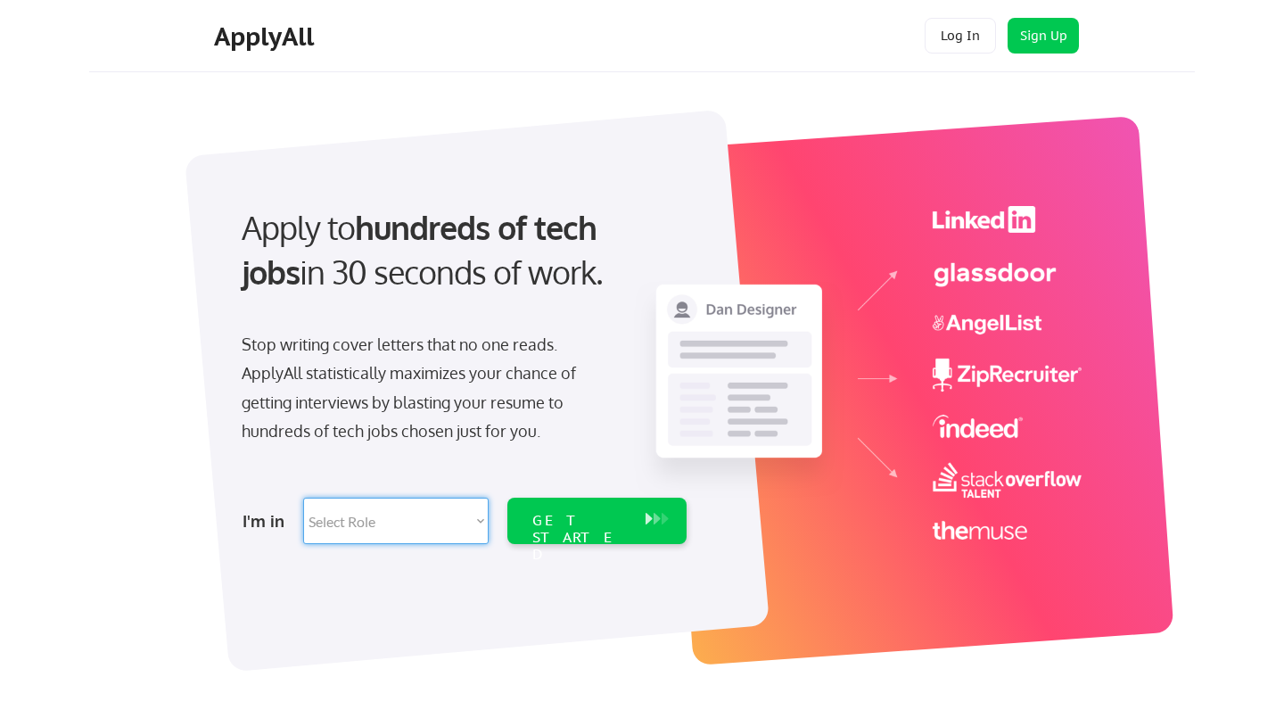
select select ""data_science___analytics""
click at [561, 512] on div "GET STARTED" at bounding box center [579, 538] width 95 height 52
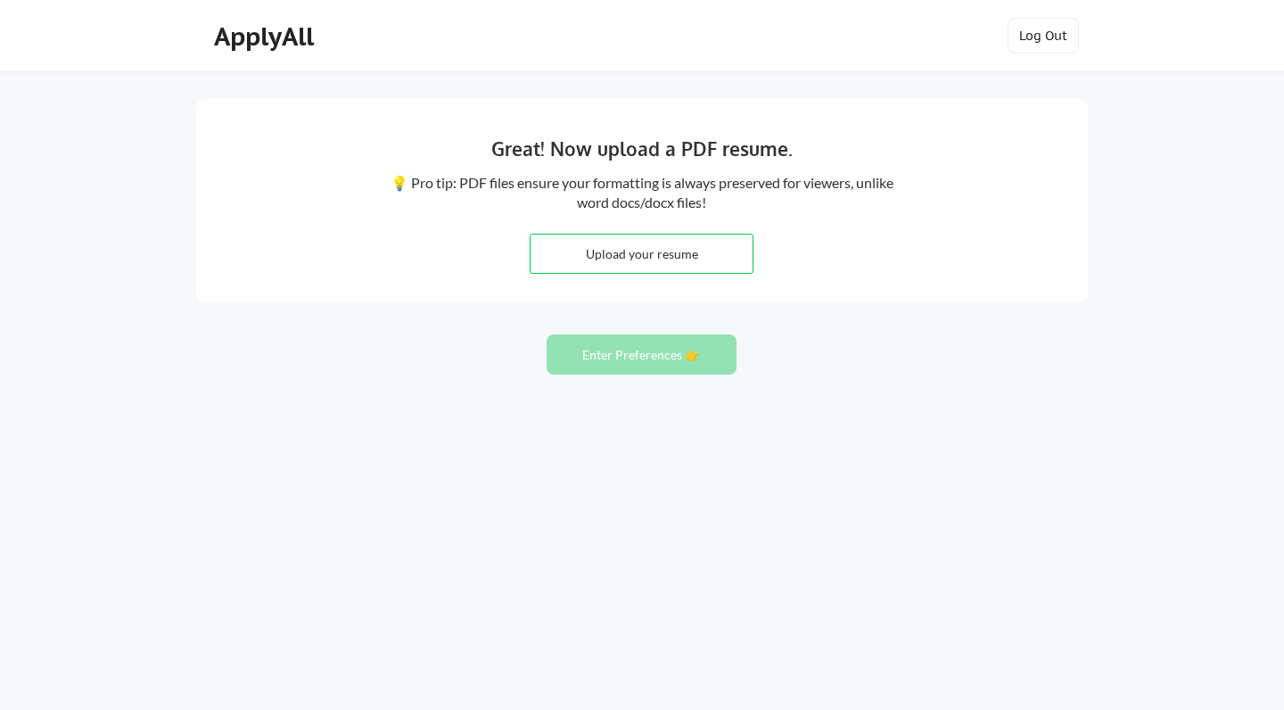
click at [557, 250] on input "file" at bounding box center [641, 253] width 222 height 38
type input "C:\fakepath\Amana Bukhari - Resume_Final.pdf"
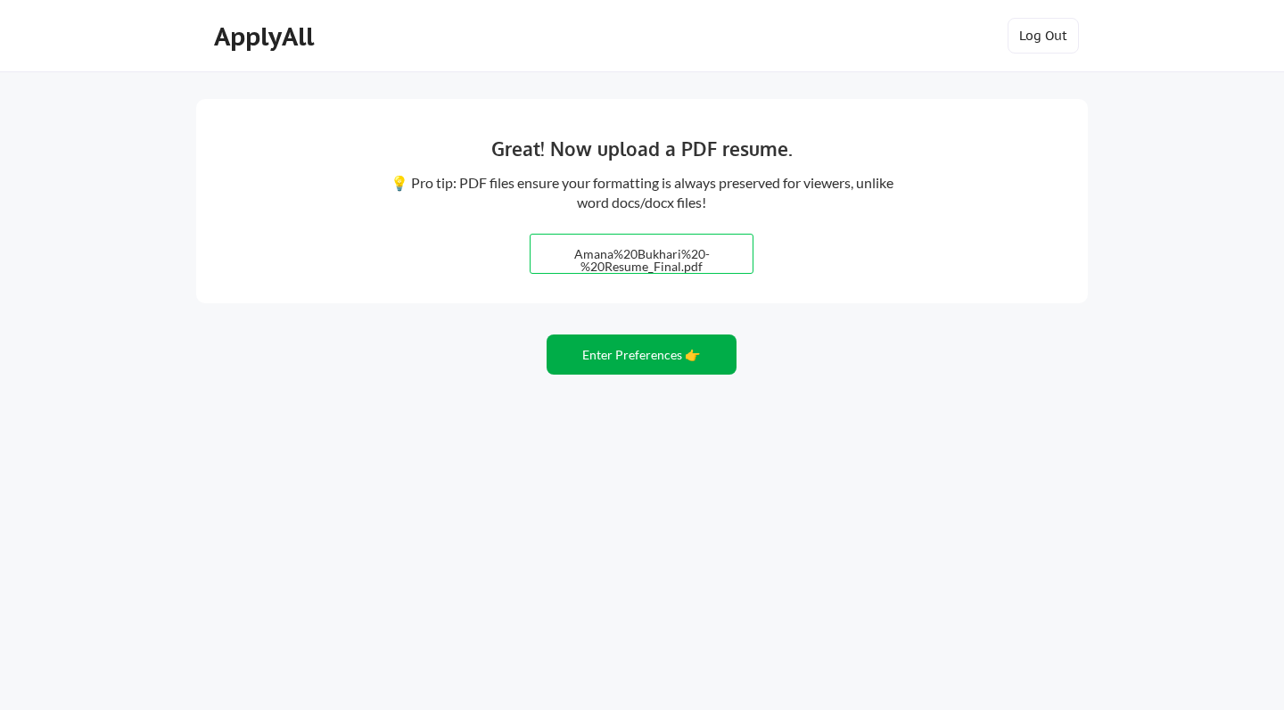
click at [620, 357] on button "Enter Preferences 👉" at bounding box center [641, 354] width 190 height 40
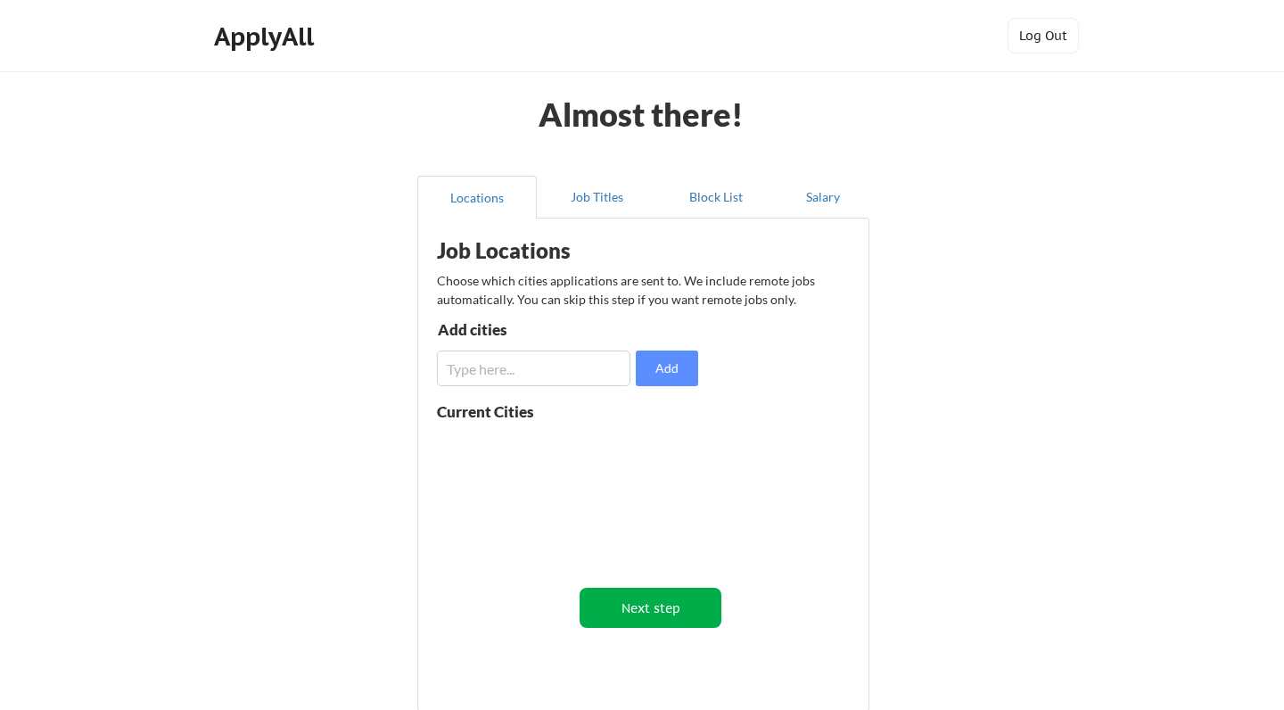
click at [636, 624] on button "Next step" at bounding box center [650, 607] width 142 height 40
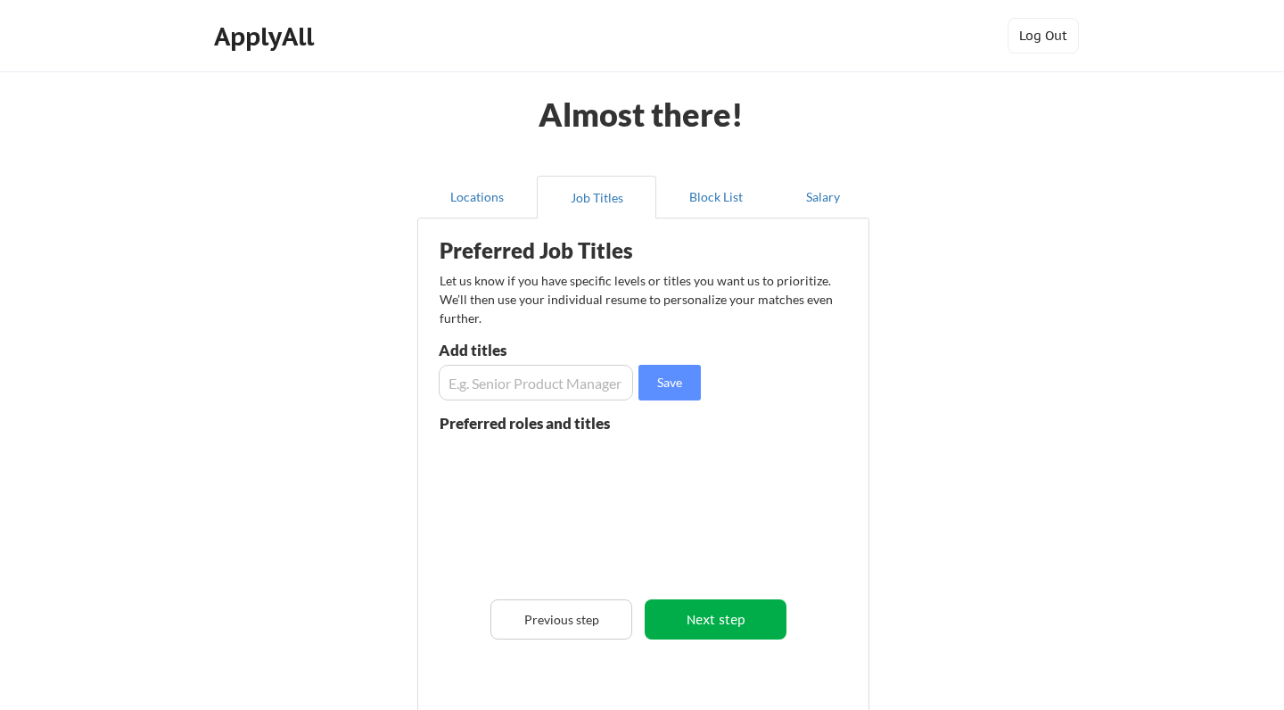
scroll to position [68, 0]
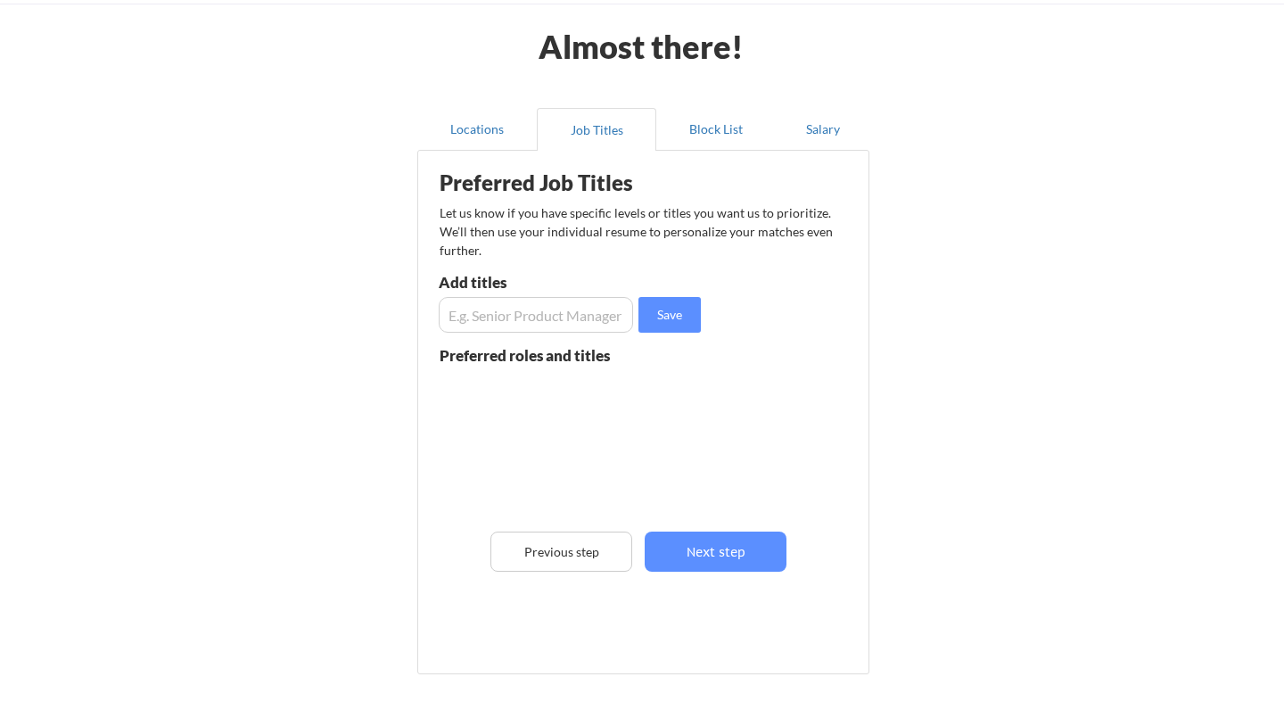
click at [598, 316] on input "input" at bounding box center [536, 315] width 194 height 36
type input "admin assistant"
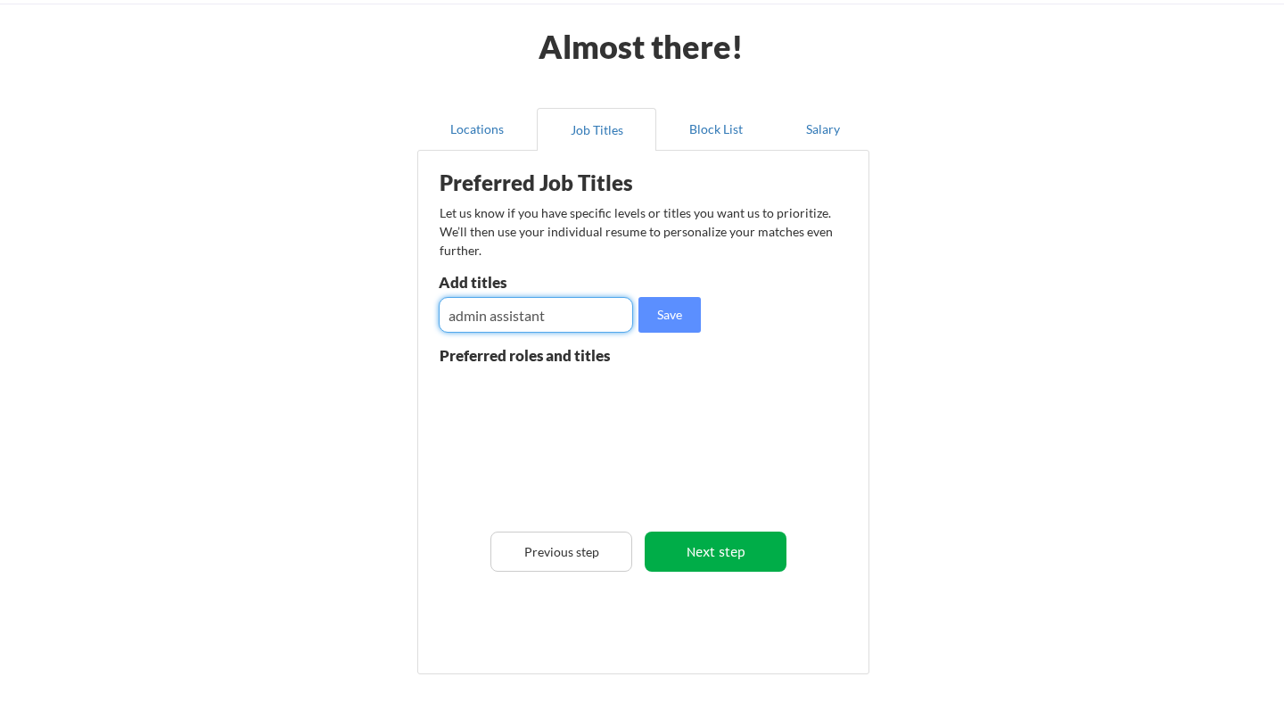
click at [733, 548] on button "Next step" at bounding box center [715, 551] width 142 height 40
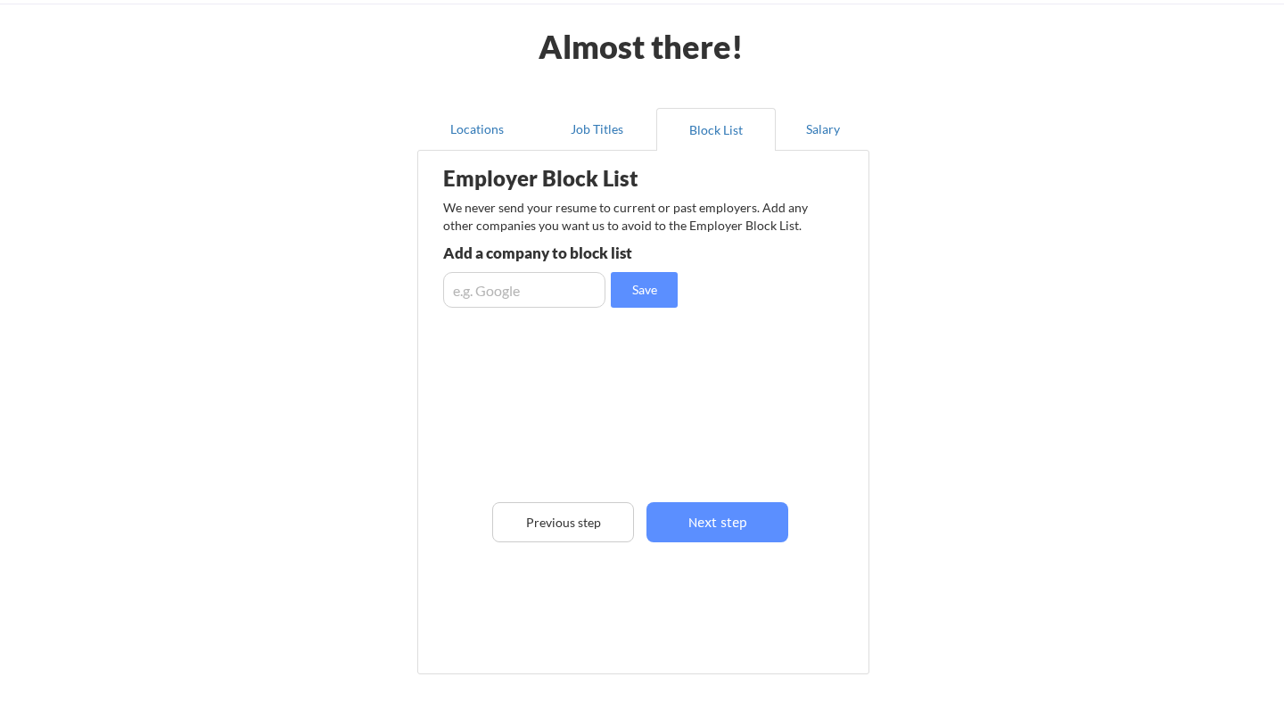
click at [733, 548] on div "Employer Block List We never send your resume to current or past employers. Add…" at bounding box center [643, 385] width 432 height 461
click at [718, 512] on button "Next step" at bounding box center [717, 522] width 142 height 40
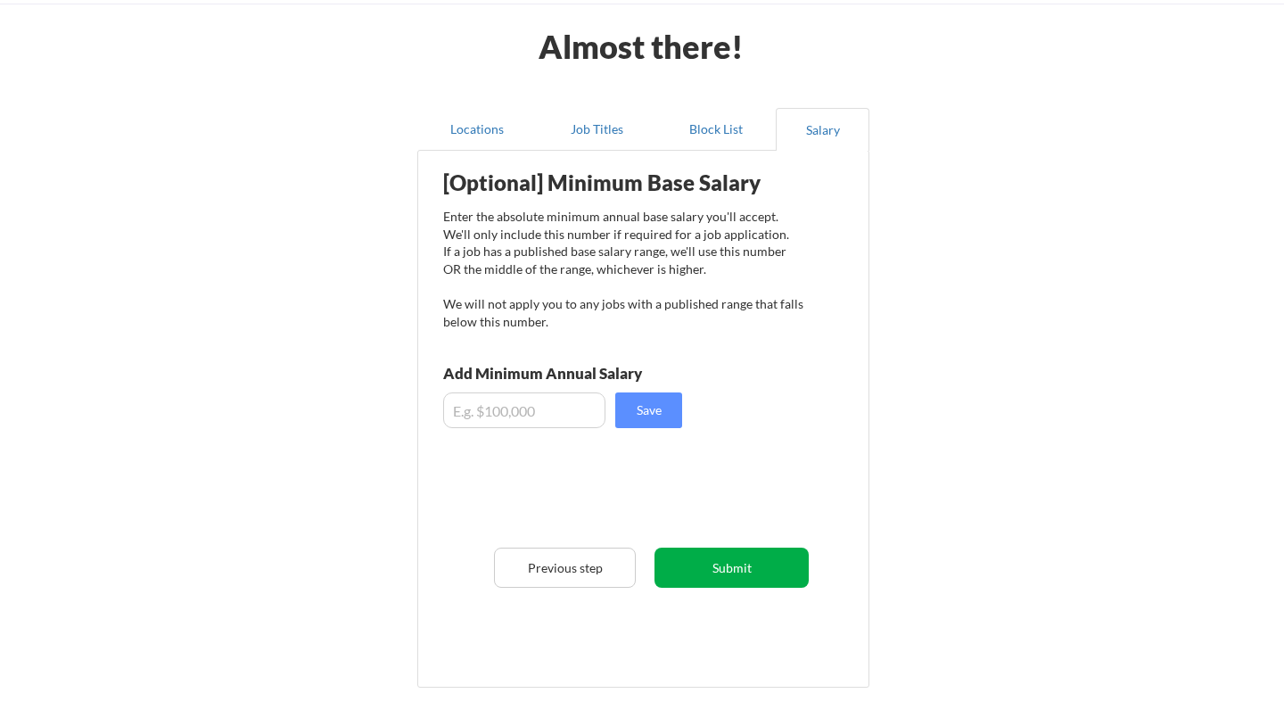
click at [727, 562] on button "Submit" at bounding box center [731, 567] width 154 height 40
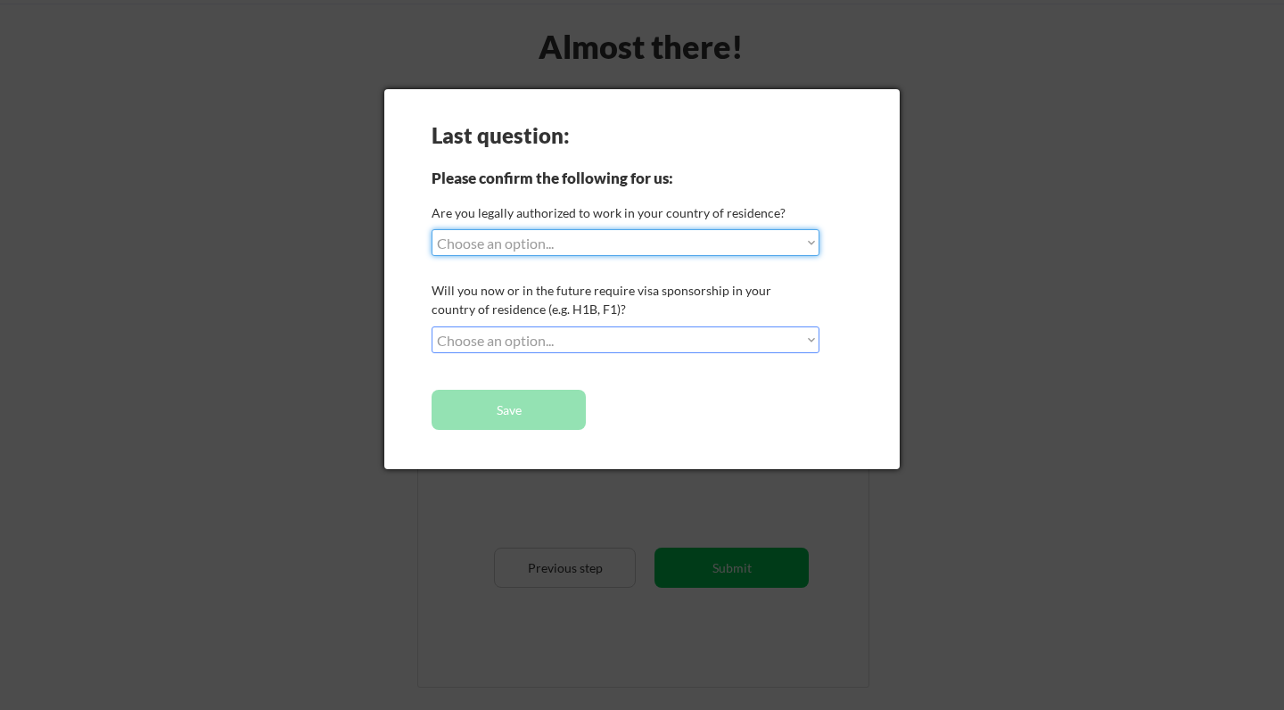
select select ""yes__i_am_a_us_citizen""
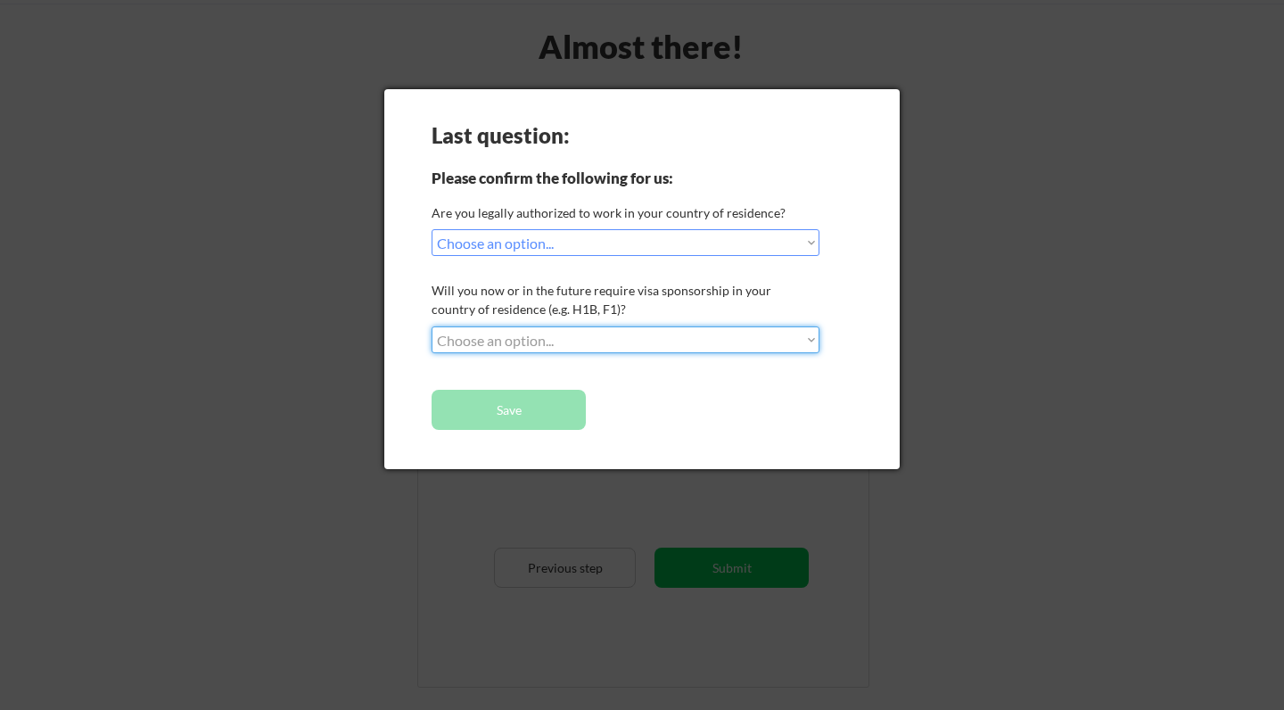
select select ""no__i_will_not_need_sponsorship""
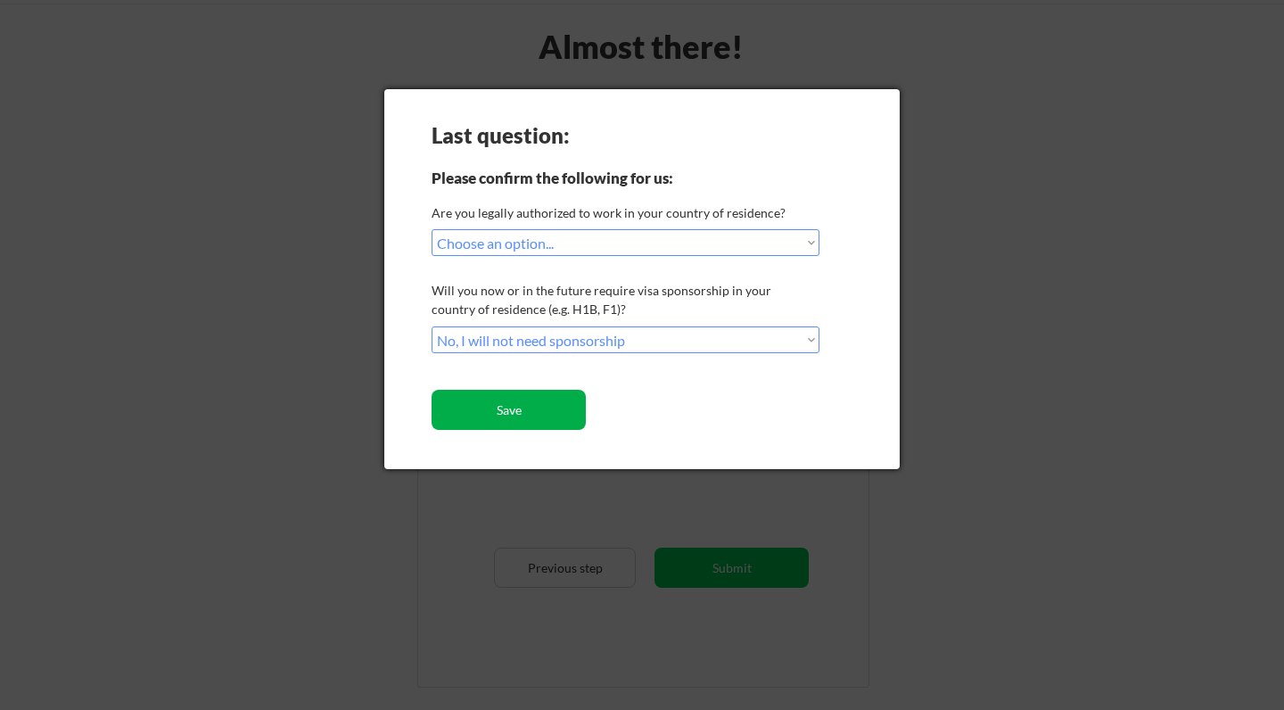
click at [508, 412] on button "Save" at bounding box center [508, 410] width 154 height 40
